Goal: Task Accomplishment & Management: Use online tool/utility

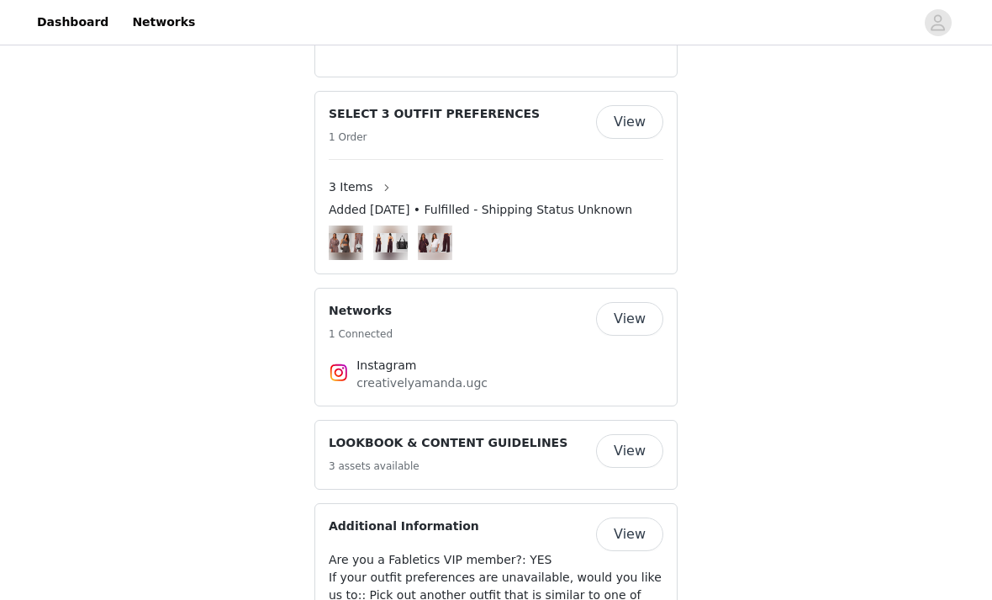
scroll to position [1131, 0]
click at [627, 302] on button "View" at bounding box center [629, 319] width 67 height 34
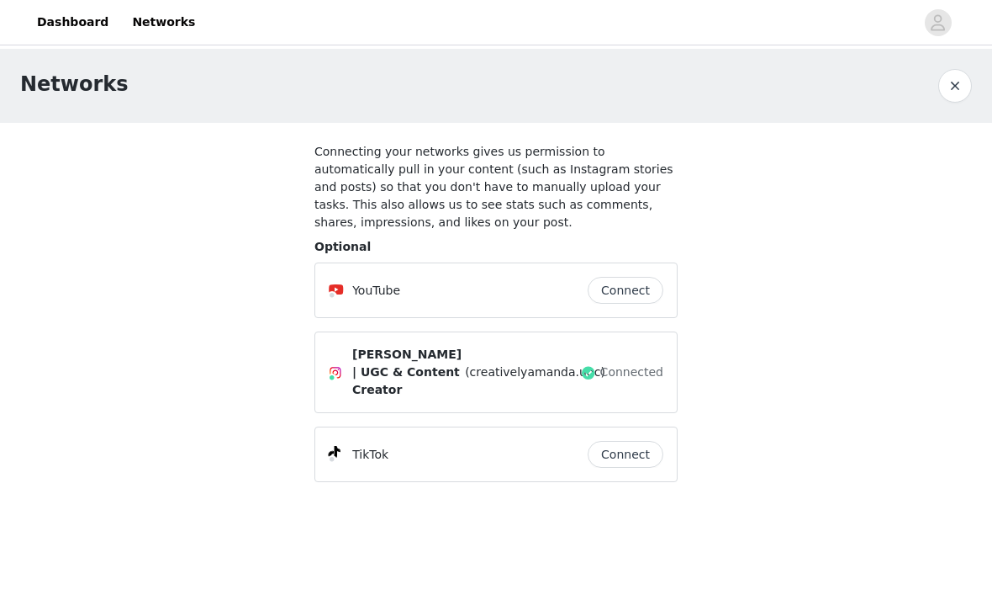
click at [639, 441] on button "Connect" at bounding box center [626, 454] width 76 height 27
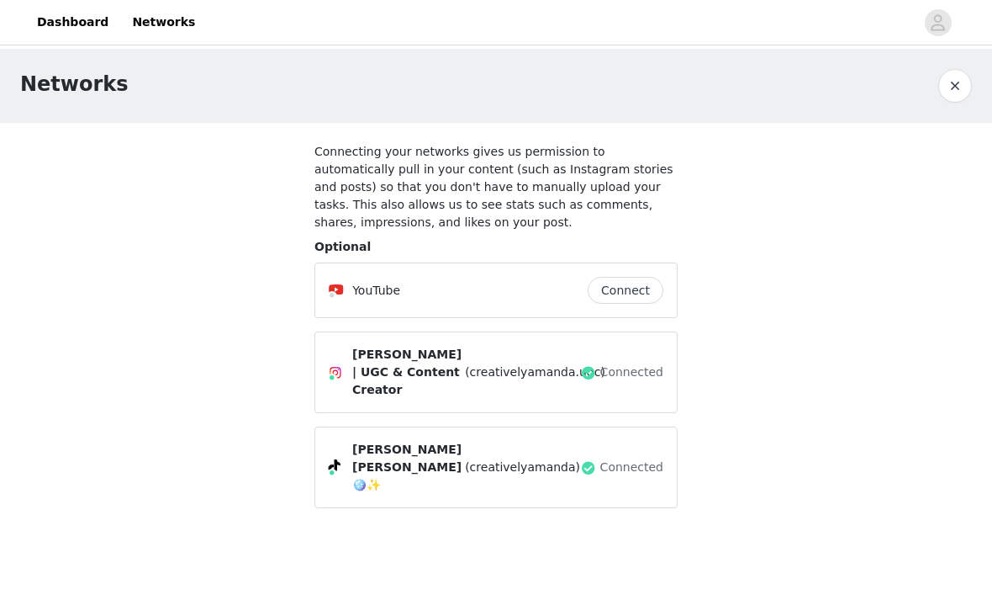
click at [957, 84] on button "button" at bounding box center [956, 86] width 34 height 34
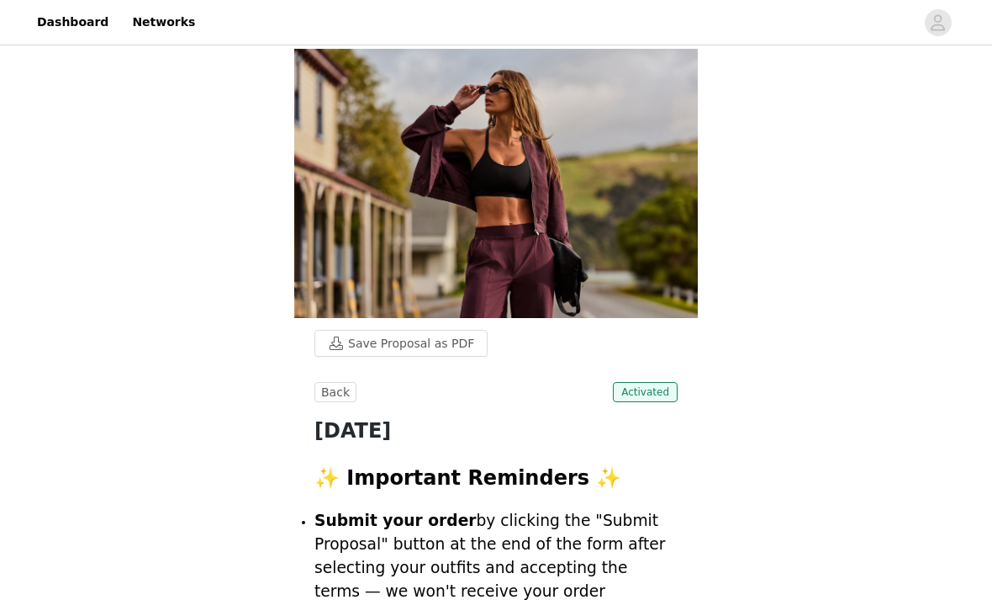
click at [69, 29] on link "Dashboard" at bounding box center [73, 22] width 92 height 38
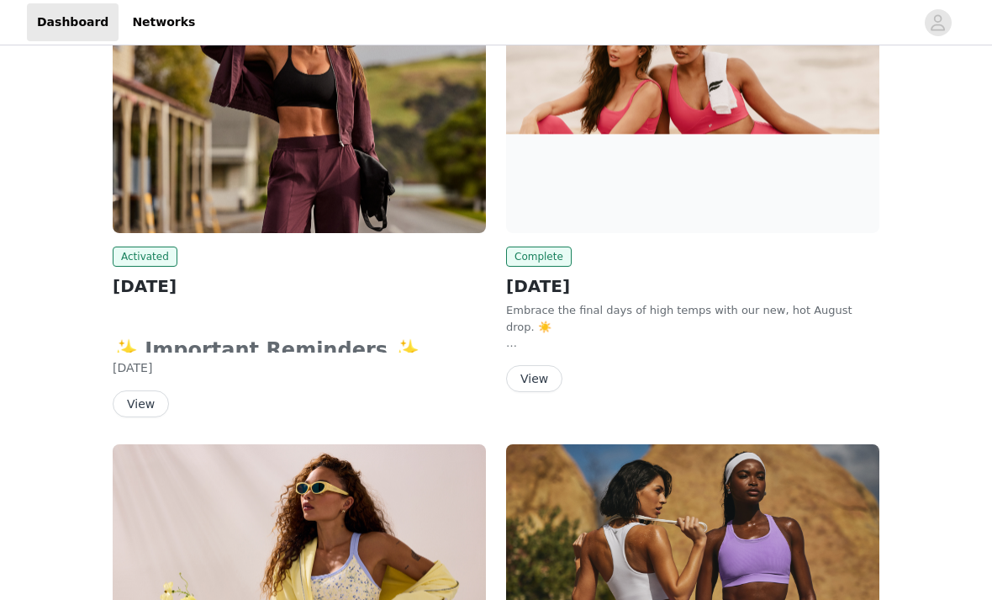
scroll to position [188, 0]
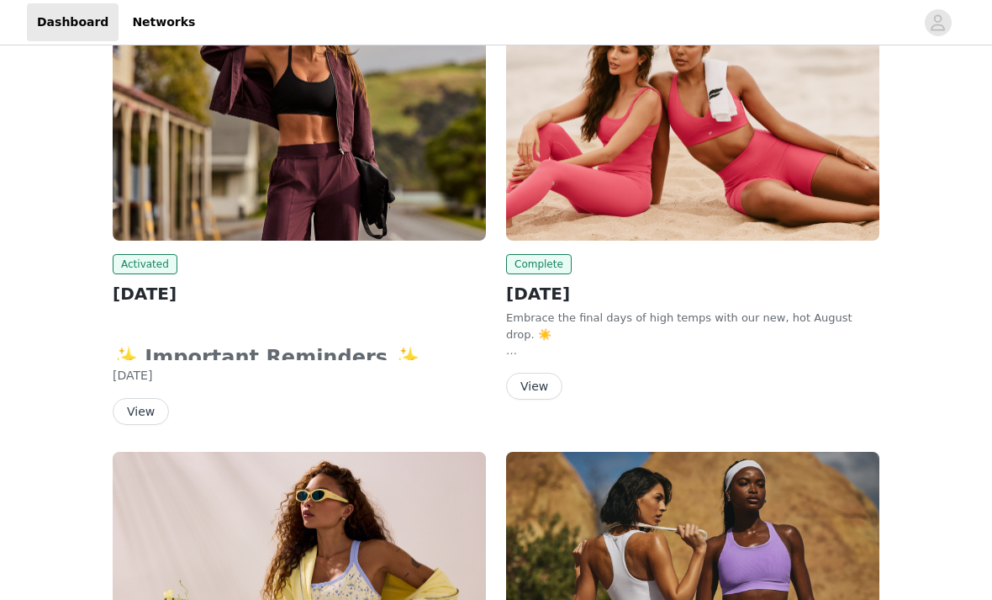
click at [135, 417] on button "View" at bounding box center [141, 411] width 56 height 27
